Goal: Register for event/course

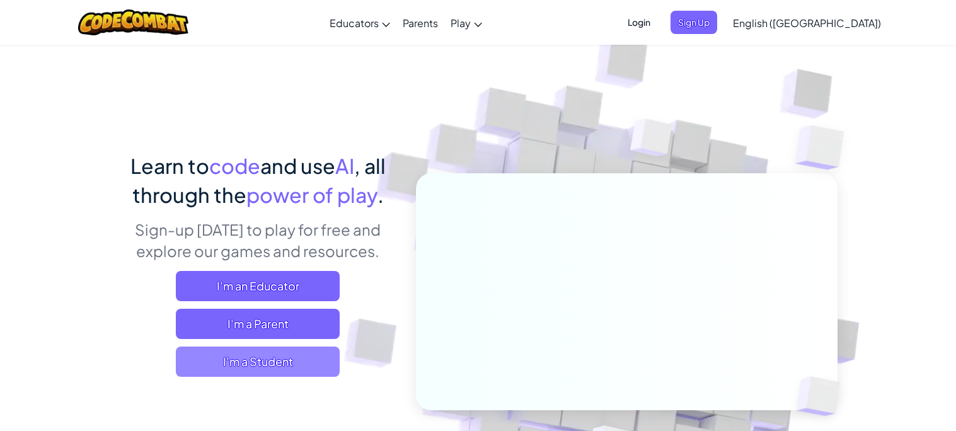
click at [306, 364] on span "I'm a Student" at bounding box center [258, 362] width 164 height 30
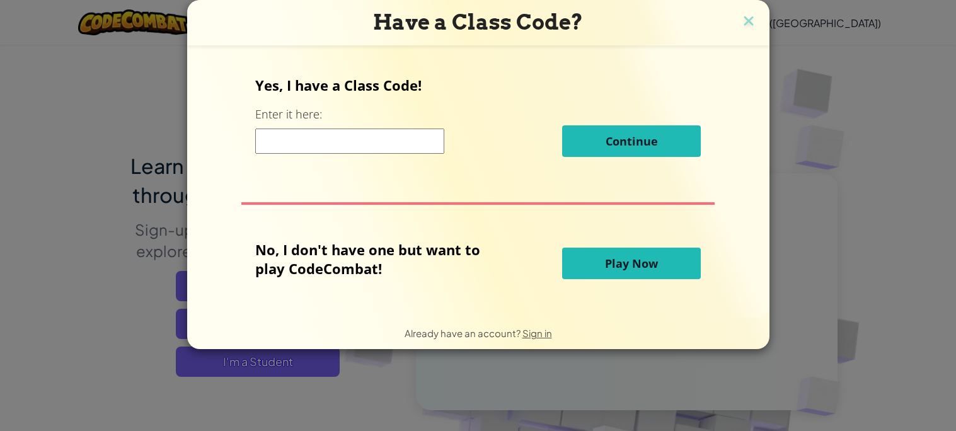
click at [311, 143] on input at bounding box center [349, 141] width 189 height 25
type input "pinlongmoon"
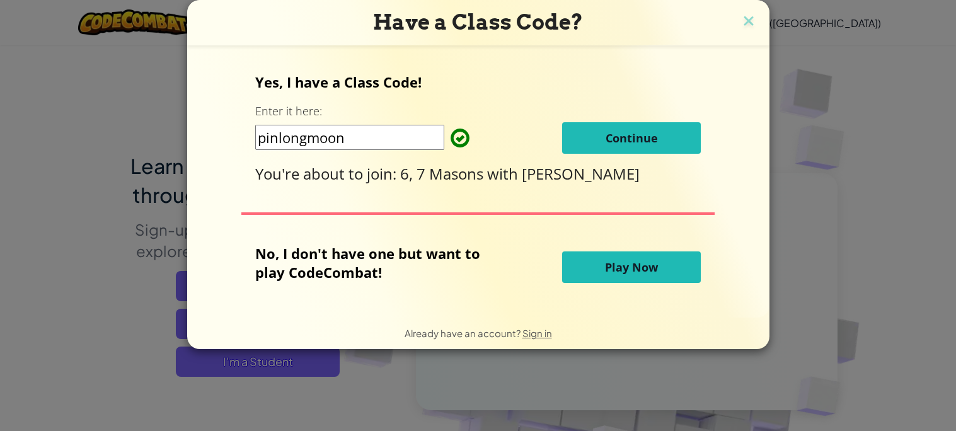
click at [685, 133] on button "Continue" at bounding box center [631, 138] width 139 height 32
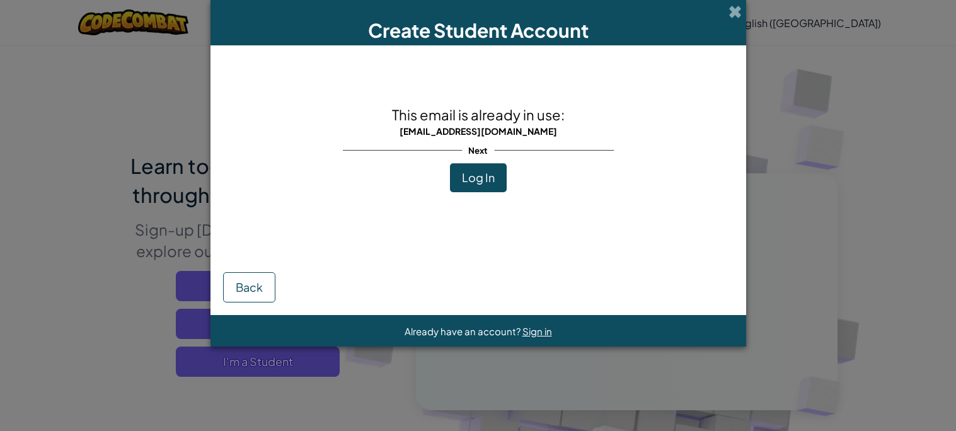
click at [492, 170] on span "Log In" at bounding box center [478, 177] width 33 height 15
